Goal: Task Accomplishment & Management: Use online tool/utility

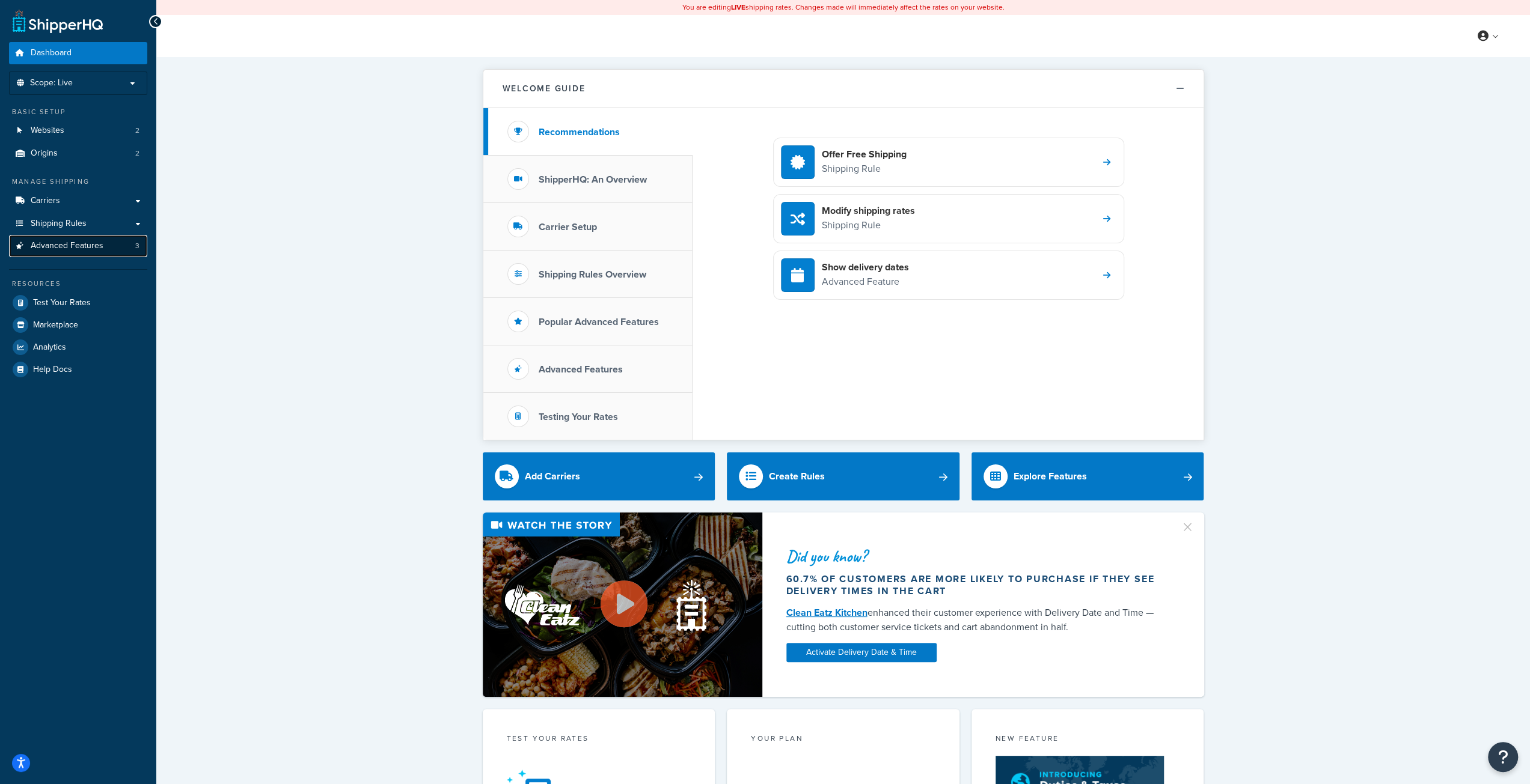
click at [86, 247] on span "Advanced Features" at bounding box center [67, 246] width 73 height 10
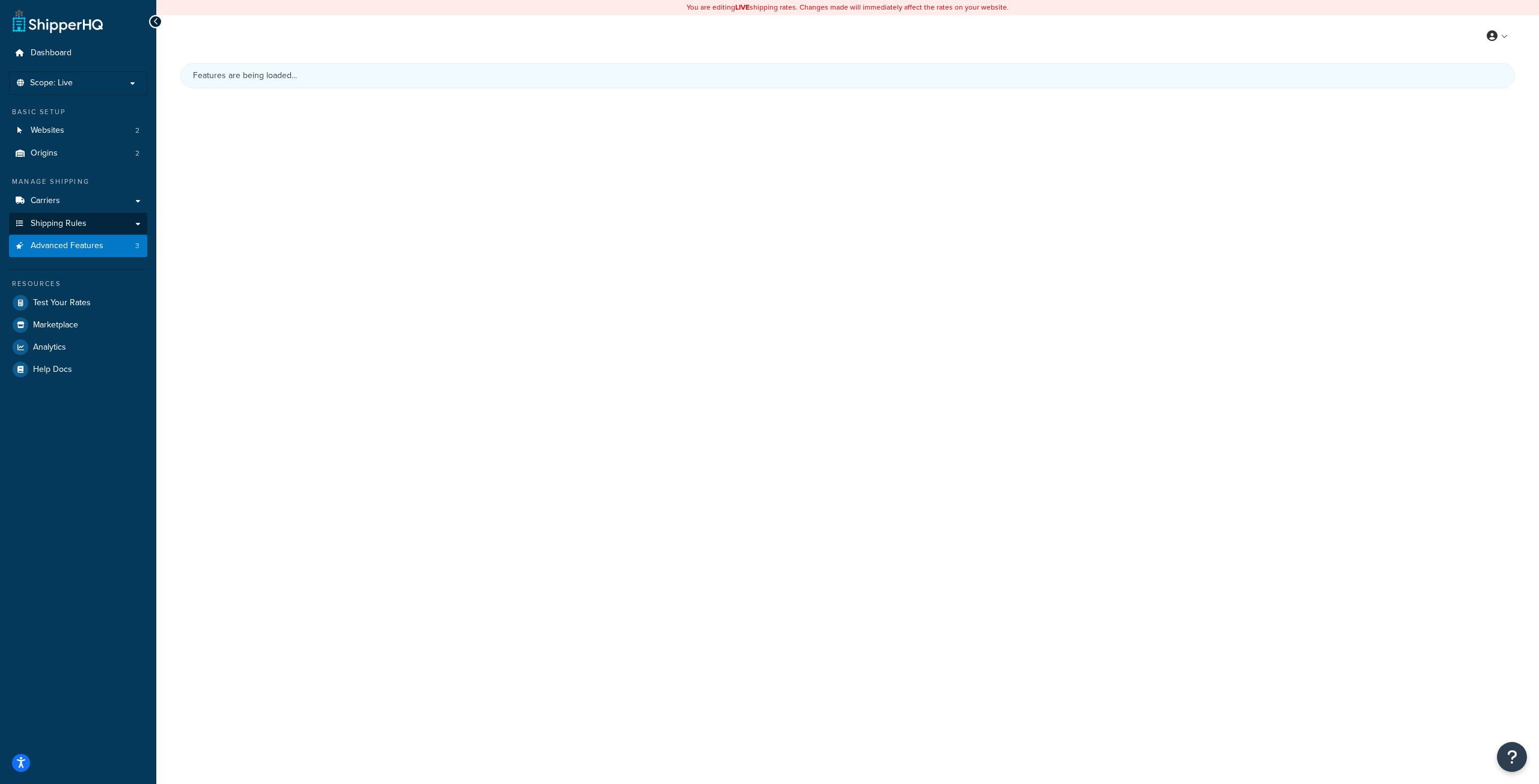
click at [86, 242] on span "Advanced Features" at bounding box center [67, 246] width 73 height 10
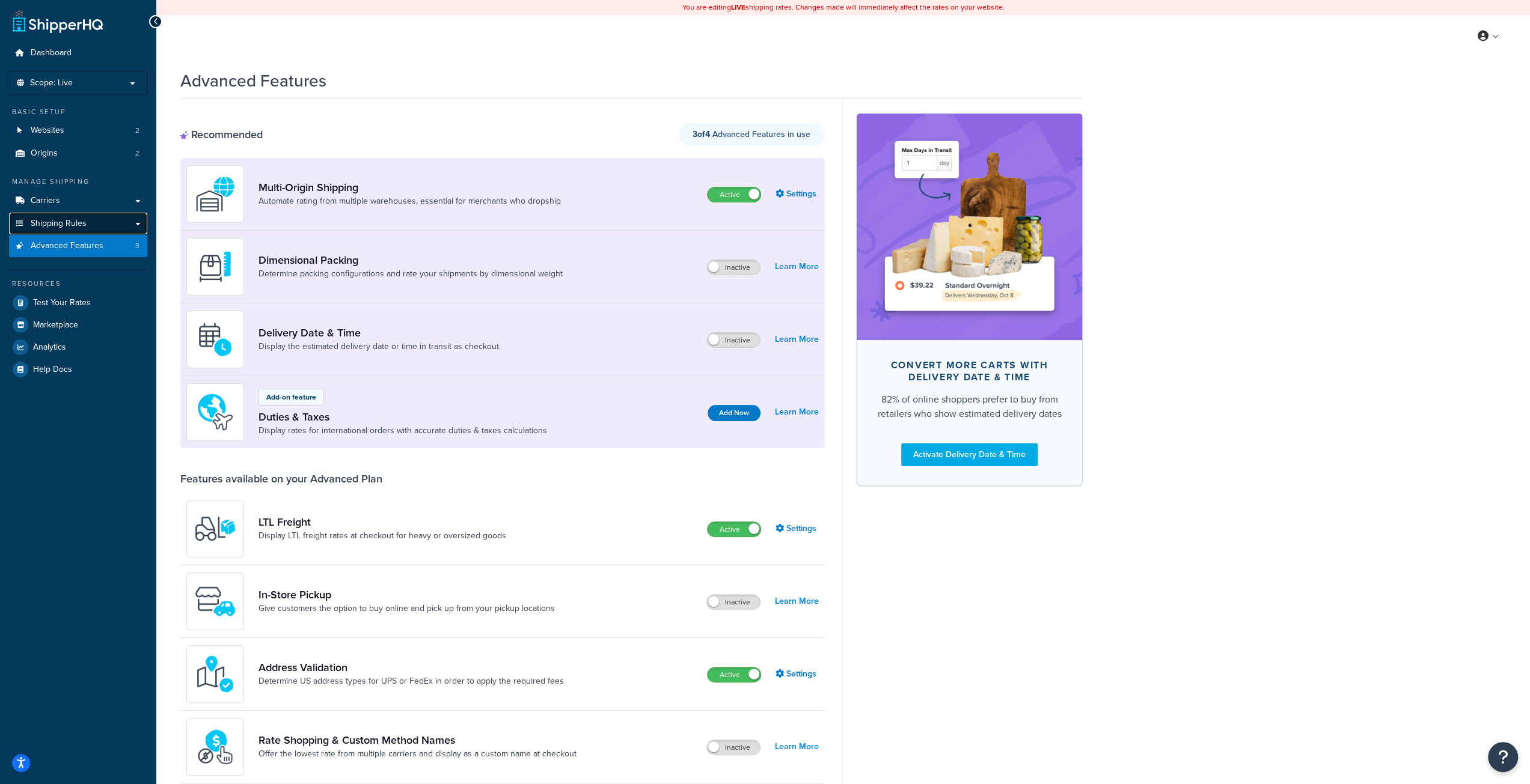
click at [85, 230] on link "Shipping Rules" at bounding box center [78, 223] width 138 height 22
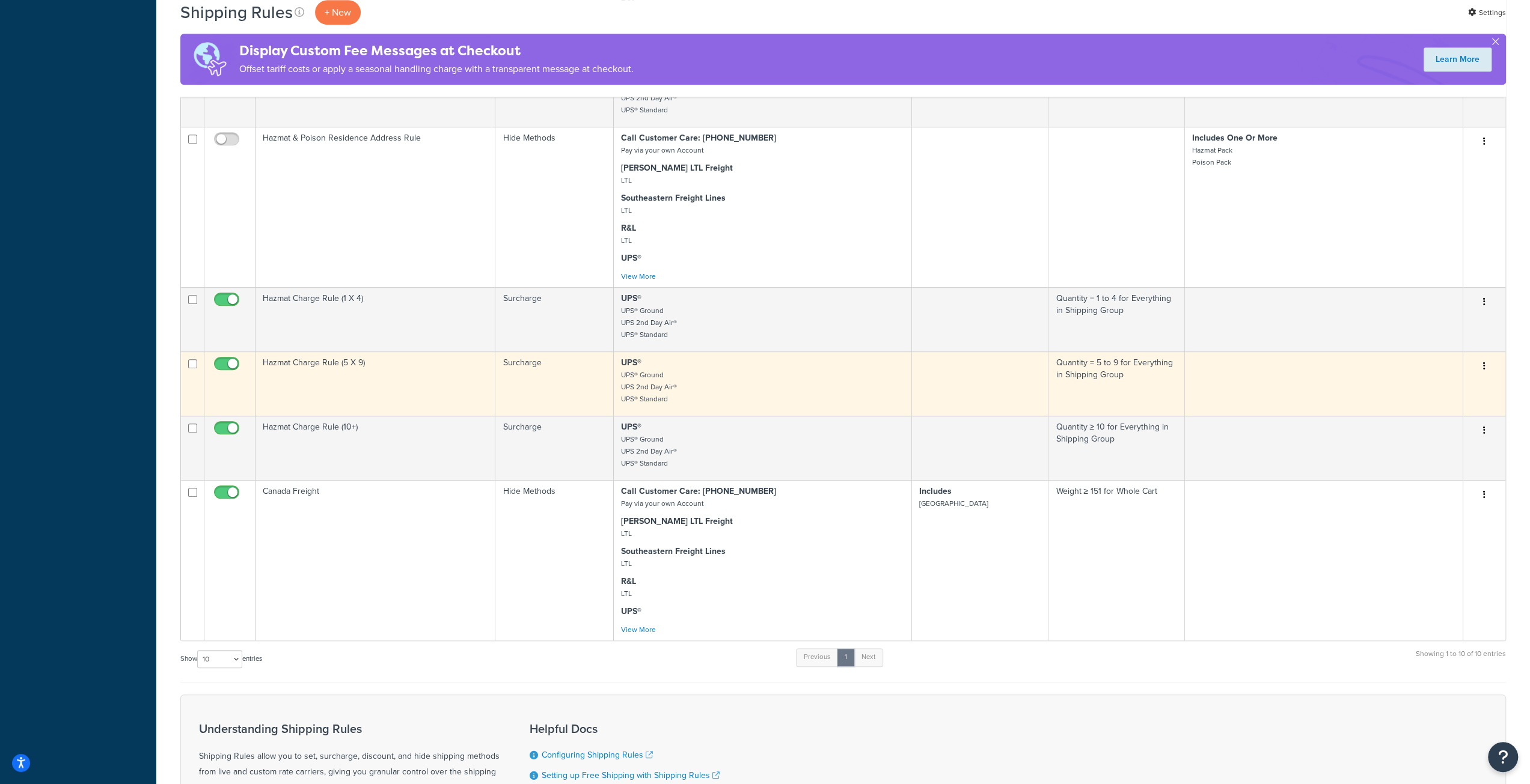
scroll to position [543, 0]
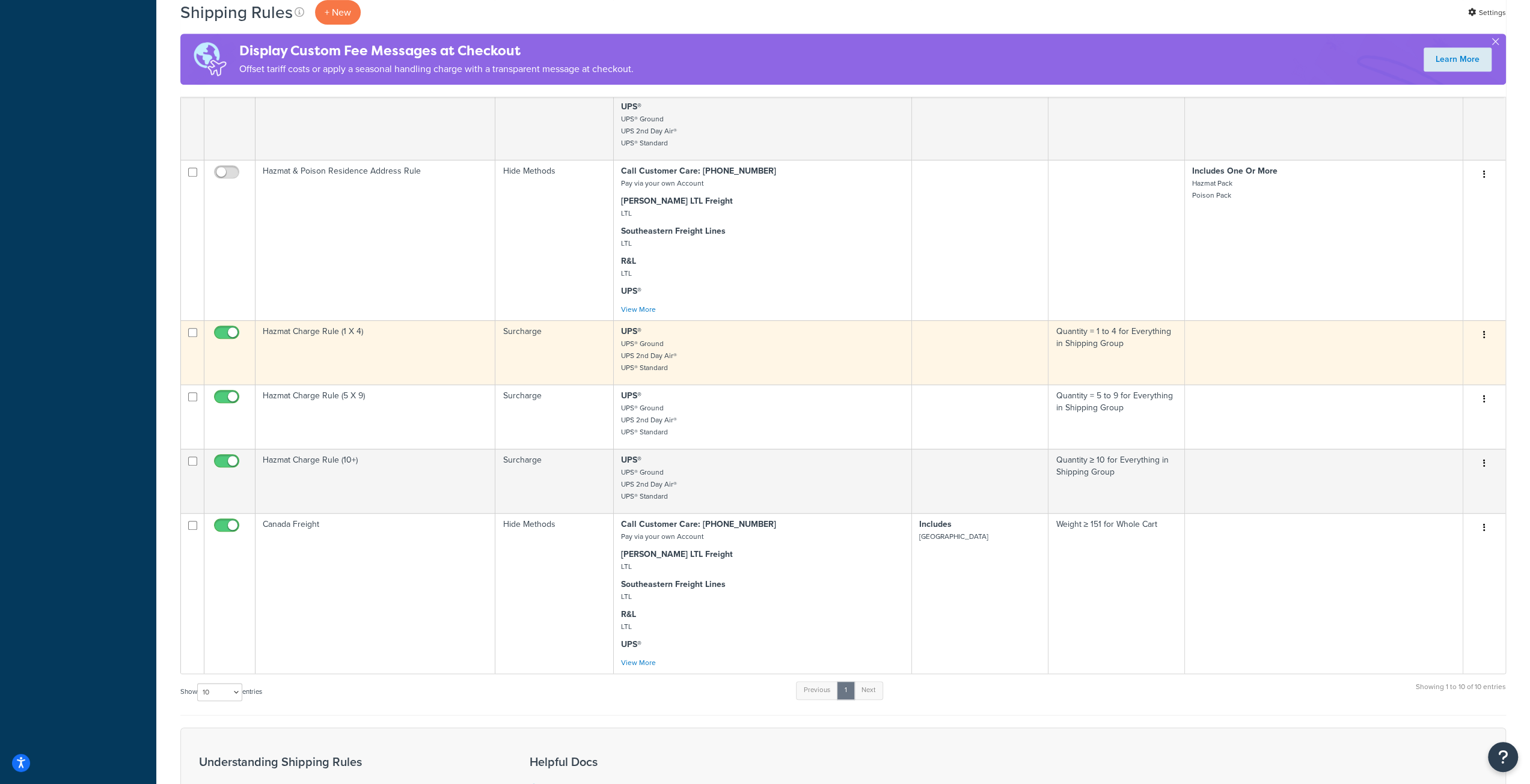
click at [721, 350] on p "UPS® UPS® Ground UPS 2nd Day Air® UPS® Standard" at bounding box center [762, 350] width 283 height 48
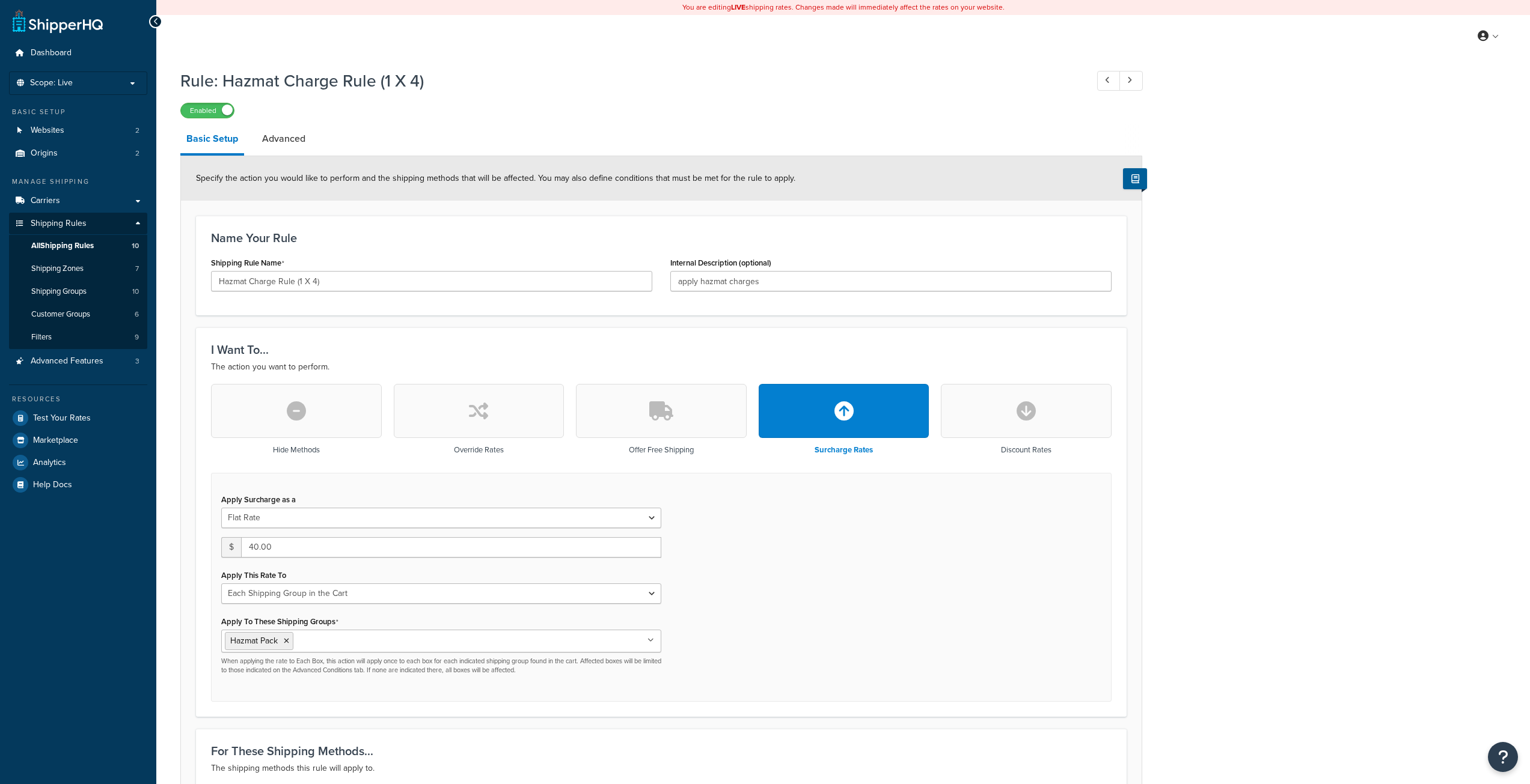
select select "SHIPPING_GROUP"
click at [290, 143] on link "Advanced" at bounding box center [284, 139] width 56 height 29
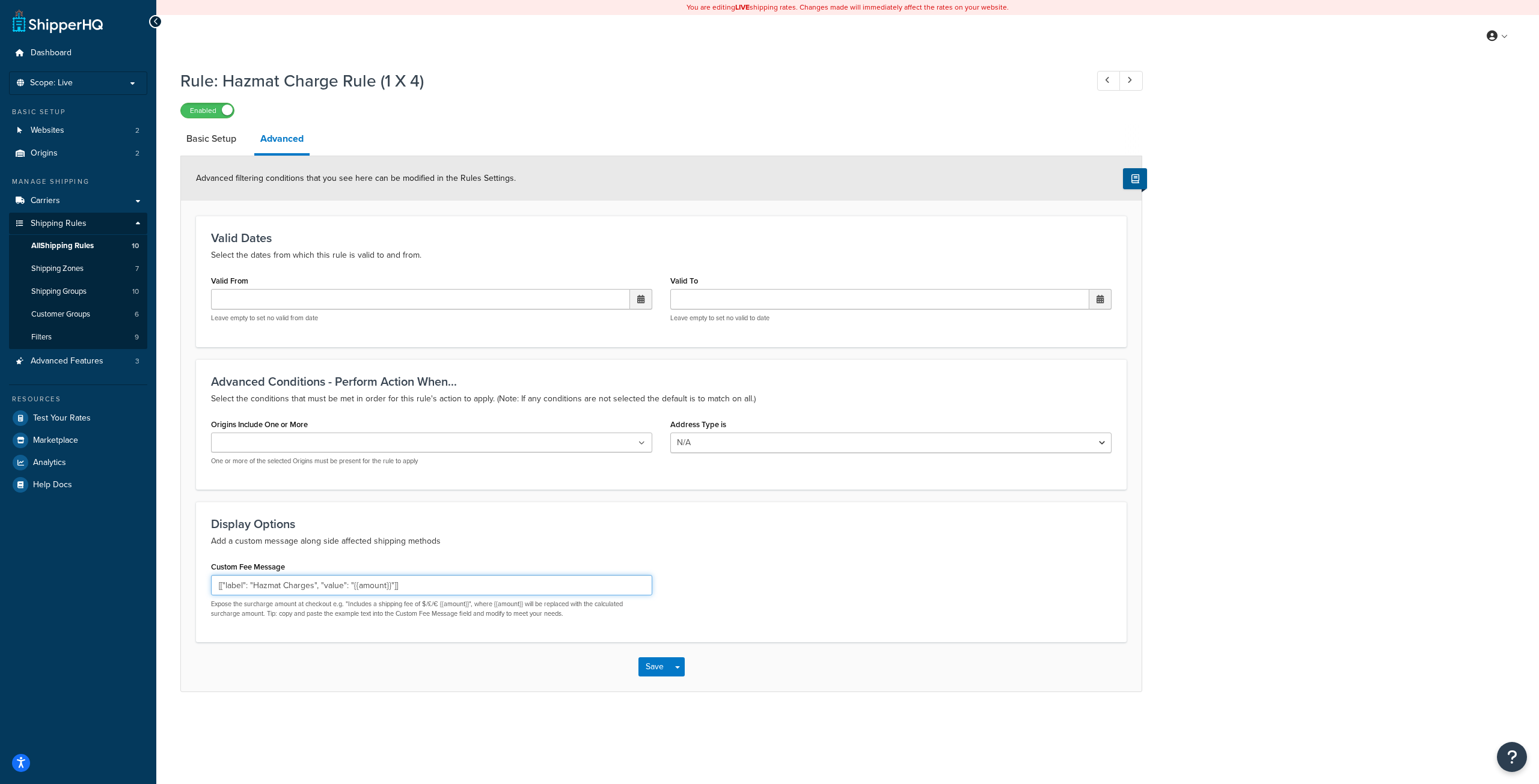
click at [242, 587] on input "[["label": "Hazmat Charges", "value": "{{amount}}"]]" at bounding box center [432, 585] width 441 height 21
click at [257, 583] on input "[["label": "Hazmat Charges", "value": "{{amount}}"]]" at bounding box center [432, 585] width 441 height 21
click at [486, 579] on input "[["label": "Hazmat Charges", "value": "{{amount}}"]]" at bounding box center [432, 585] width 441 height 21
